Goal: Check status: Check status

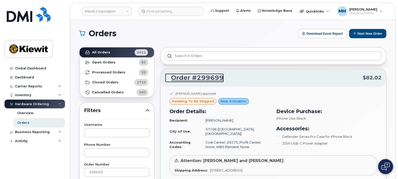
click at [206, 78] on link "Order #299699" at bounding box center [194, 78] width 59 height 9
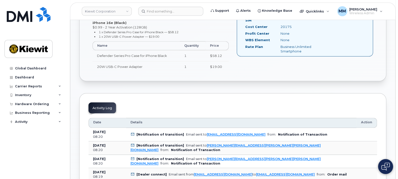
scroll to position [219, 0]
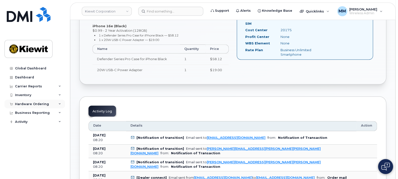
click at [42, 103] on div "Hardware Ordering" at bounding box center [32, 104] width 34 height 4
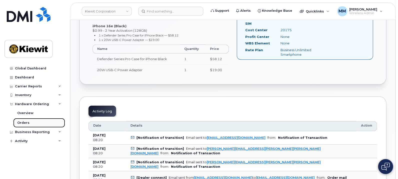
click at [41, 122] on link "Orders" at bounding box center [39, 123] width 52 height 10
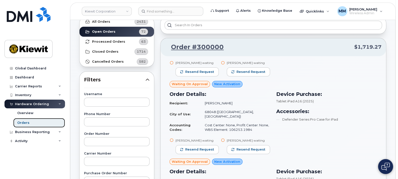
scroll to position [31, 0]
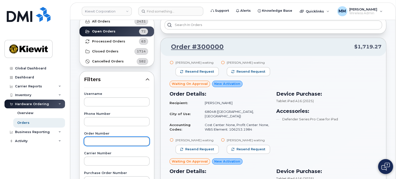
click at [95, 140] on input "text" at bounding box center [117, 141] width 66 height 9
type input "299699"
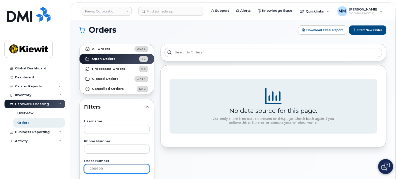
scroll to position [0, 0]
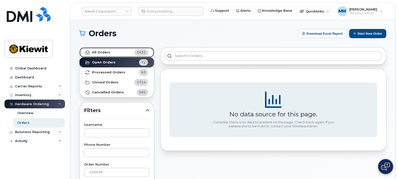
click at [102, 55] on link "All Orders 2431" at bounding box center [117, 53] width 75 height 10
